Goal: Navigation & Orientation: Find specific page/section

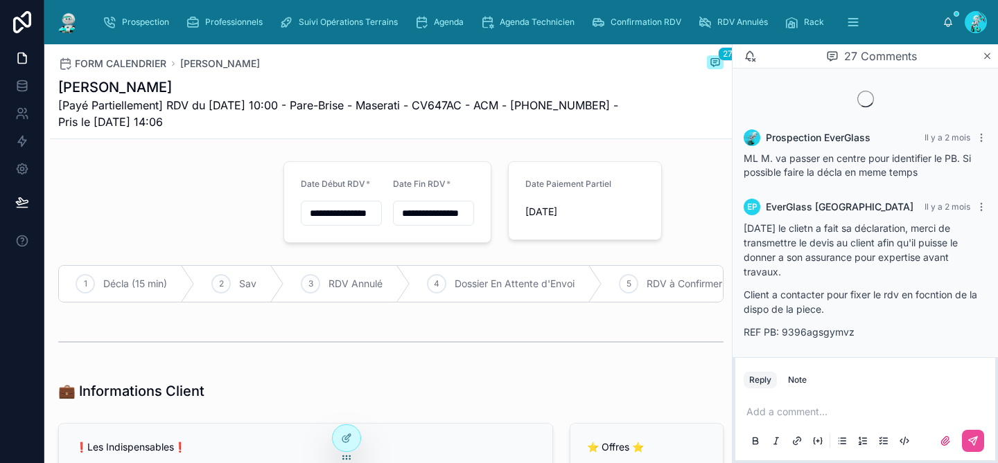
scroll to position [2074, 0]
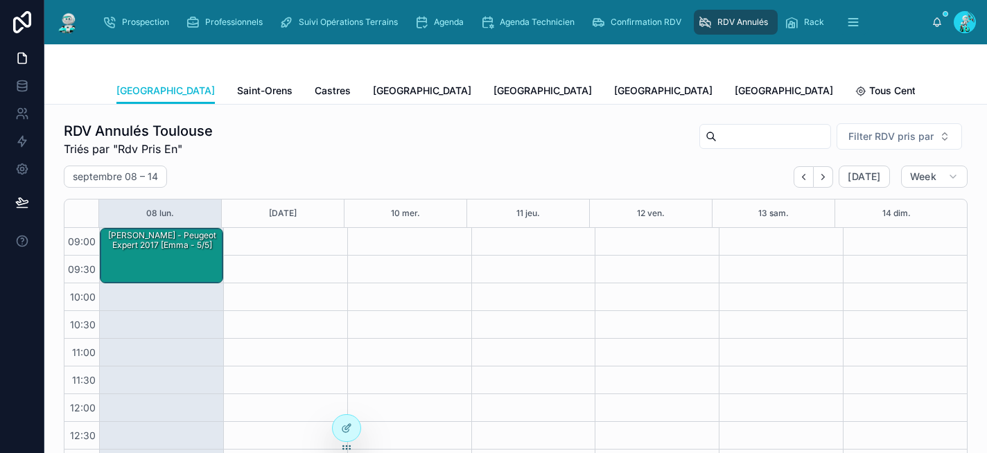
scroll to position [230, 0]
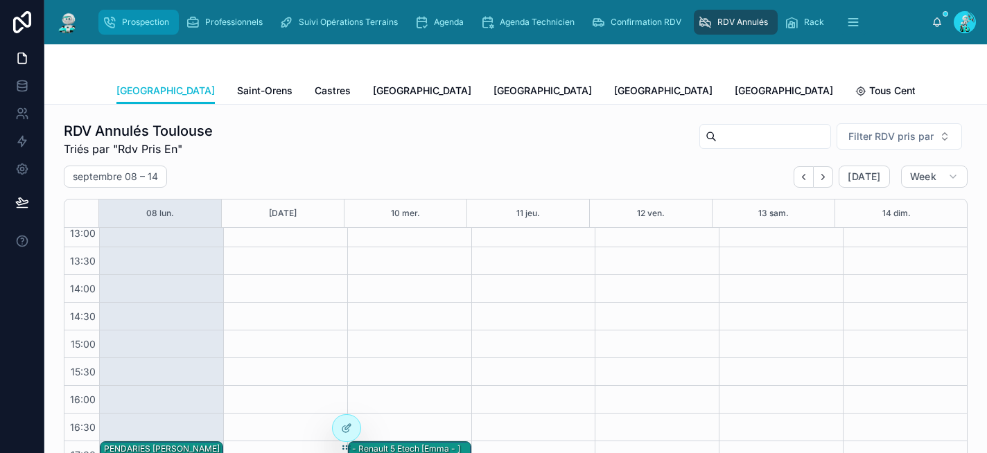
click at [149, 23] on span "Prospection" at bounding box center [145, 22] width 47 height 11
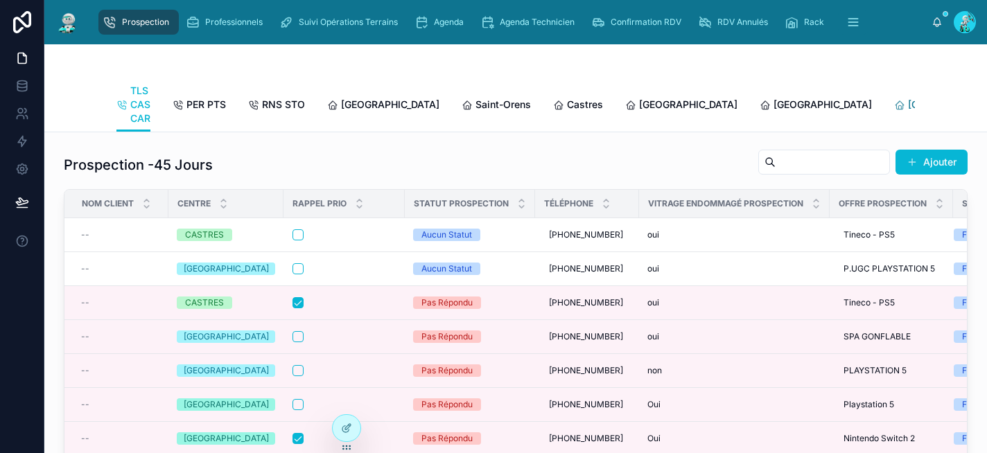
click at [908, 108] on span "[GEOGRAPHIC_DATA]" at bounding box center [957, 105] width 98 height 14
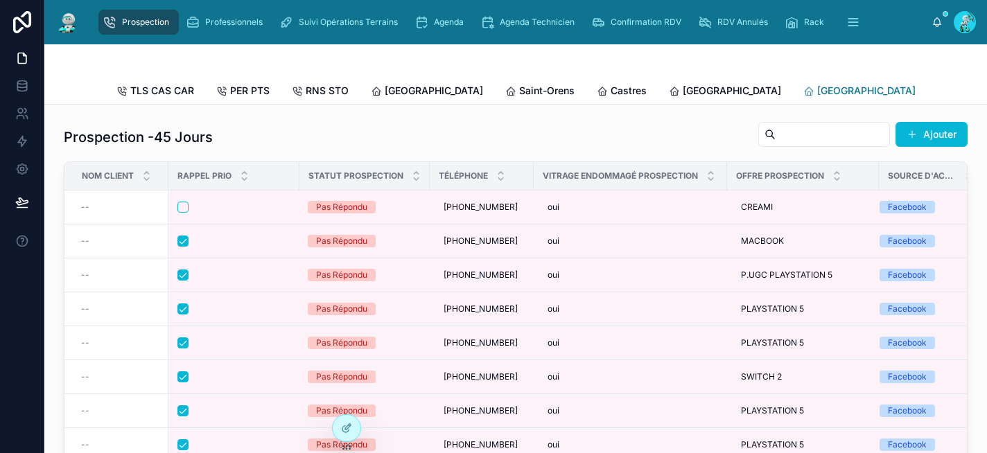
click at [817, 90] on span "[GEOGRAPHIC_DATA]" at bounding box center [866, 91] width 98 height 14
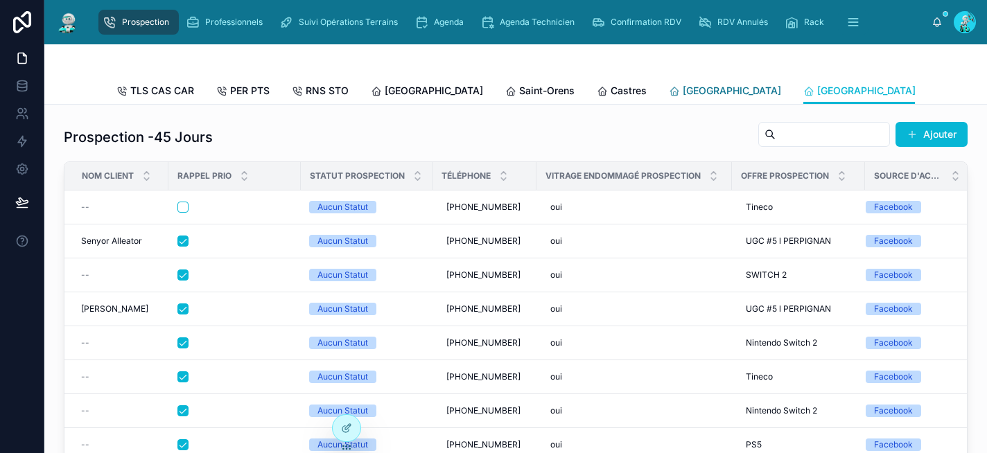
click at [682, 94] on span "[GEOGRAPHIC_DATA]" at bounding box center [731, 91] width 98 height 14
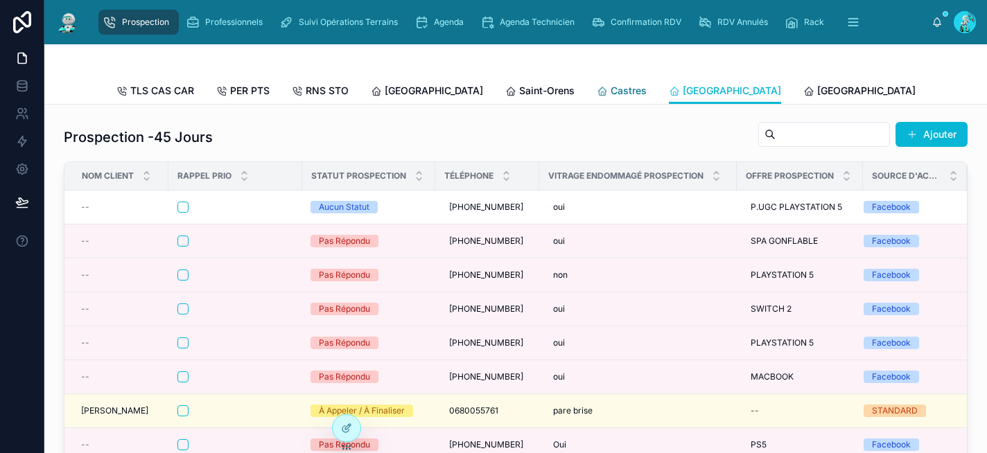
click at [610, 89] on span "Castres" at bounding box center [628, 91] width 36 height 14
